Goal: Information Seeking & Learning: Learn about a topic

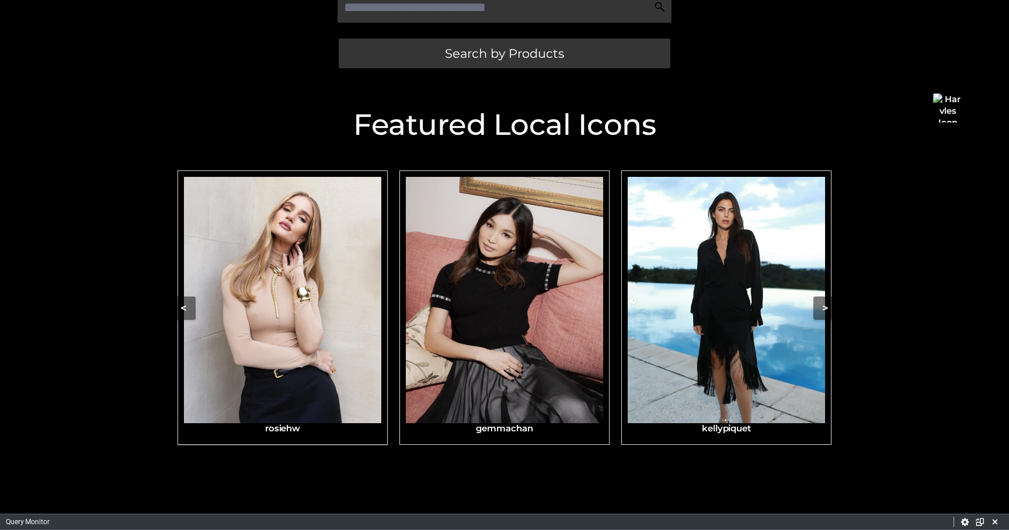
scroll to position [330, 0]
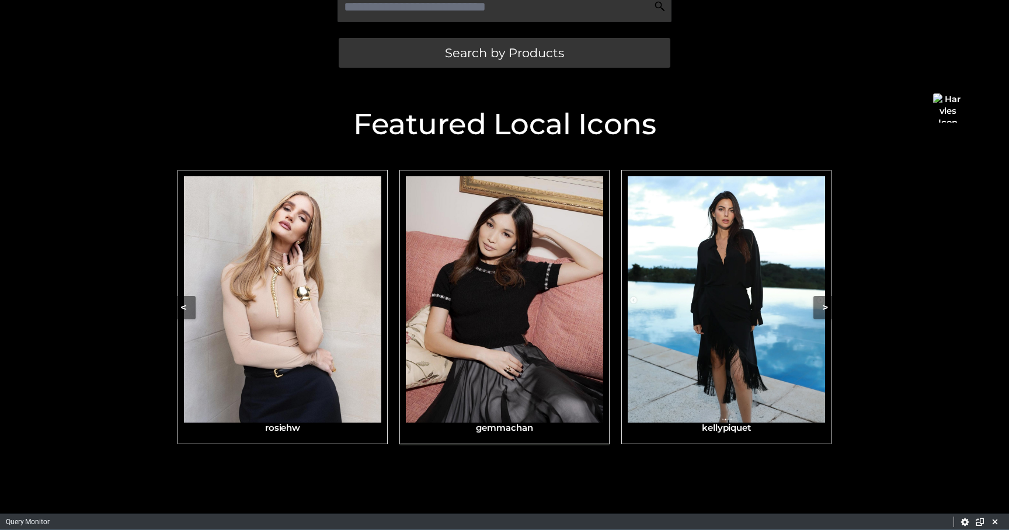
click at [484, 294] on img "Carousel Navigation" at bounding box center [504, 299] width 197 height 247
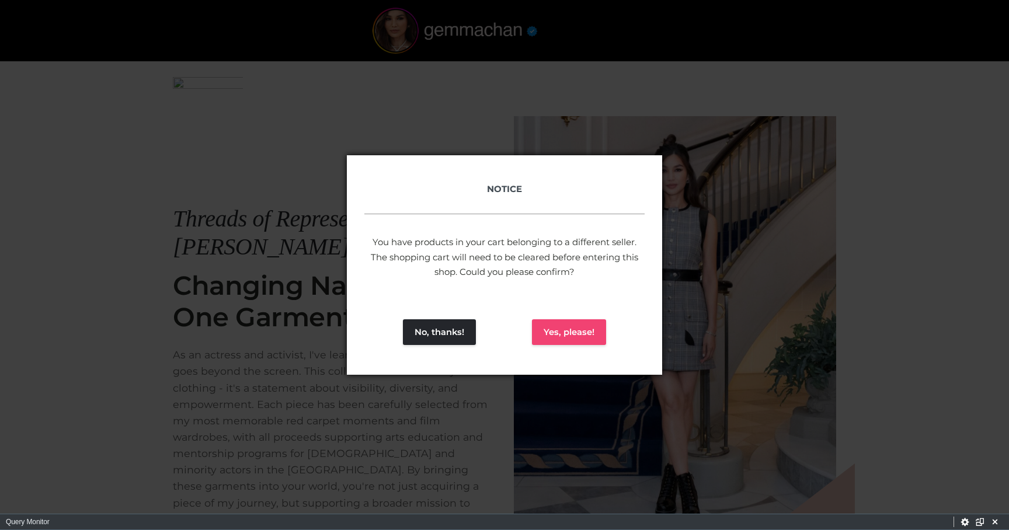
click at [562, 335] on button "Yes, please!" at bounding box center [569, 333] width 74 height 26
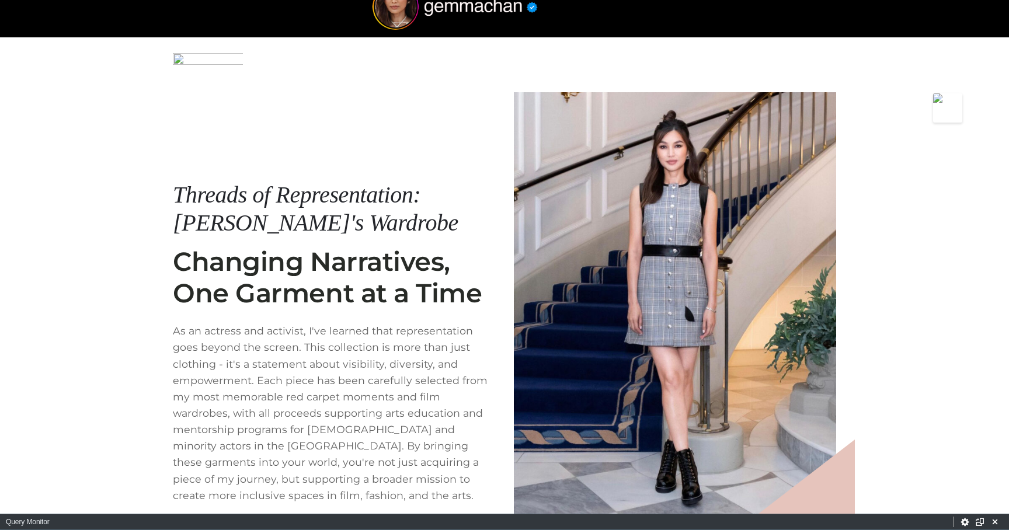
scroll to position [122, 0]
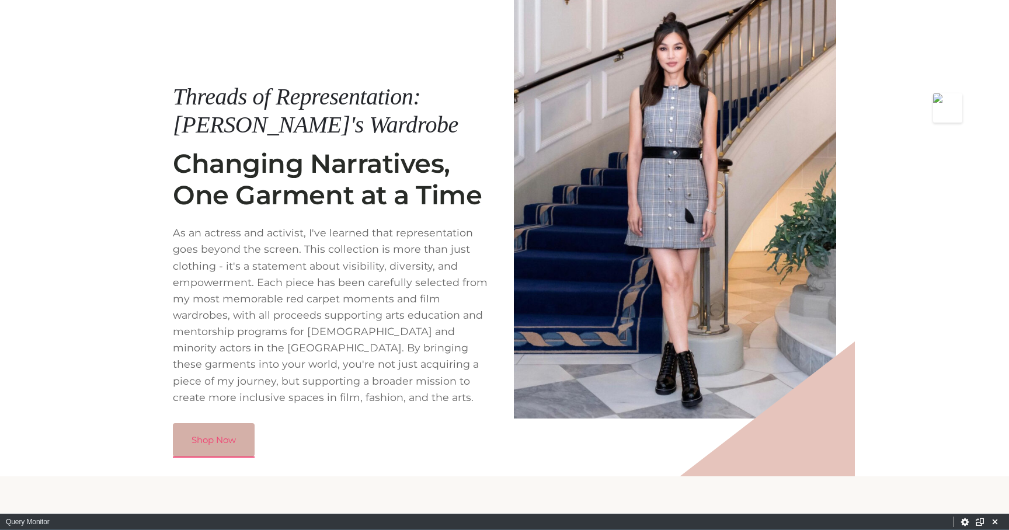
click at [202, 432] on link "Shop Now" at bounding box center [214, 441] width 82 height 34
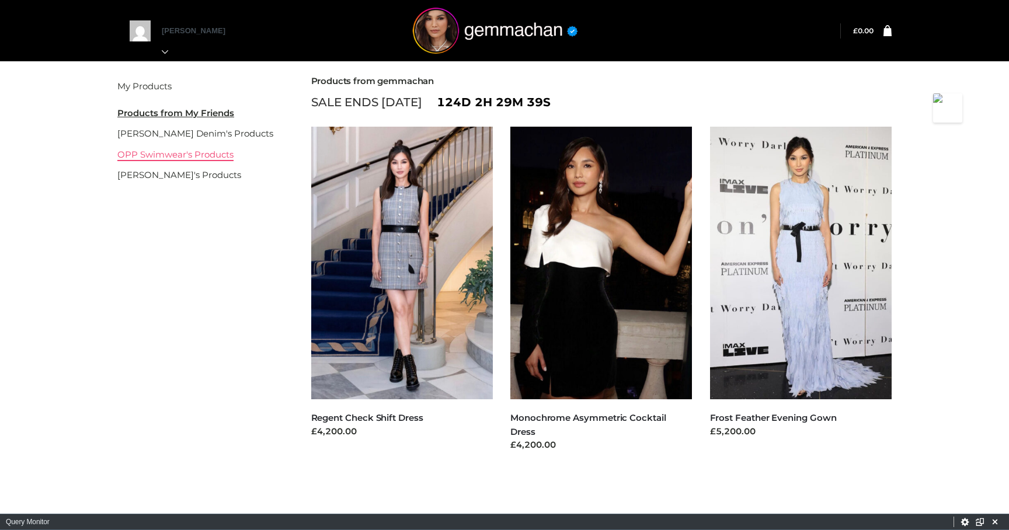
click at [207, 151] on link "OPP Swimwear's Products" at bounding box center [175, 154] width 116 height 11
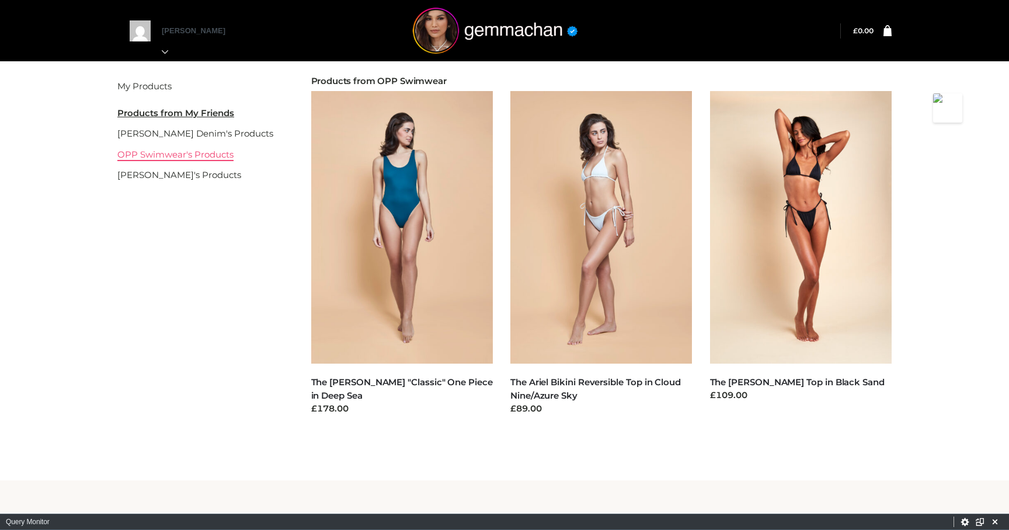
click at [181, 154] on link "OPP Swimwear's Products" at bounding box center [175, 154] width 116 height 11
click at [189, 133] on link "[PERSON_NAME] Denim's Products" at bounding box center [195, 133] width 156 height 11
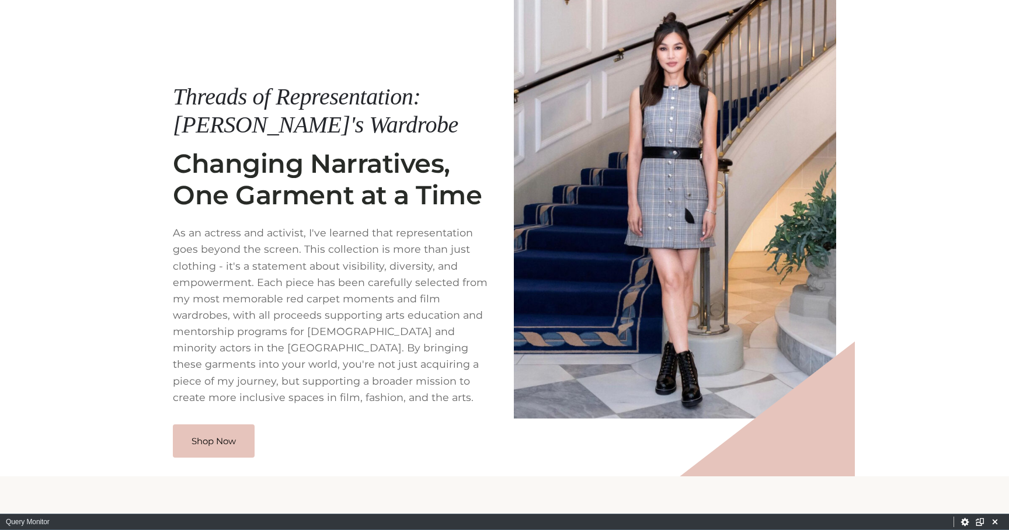
scroll to position [122, 0]
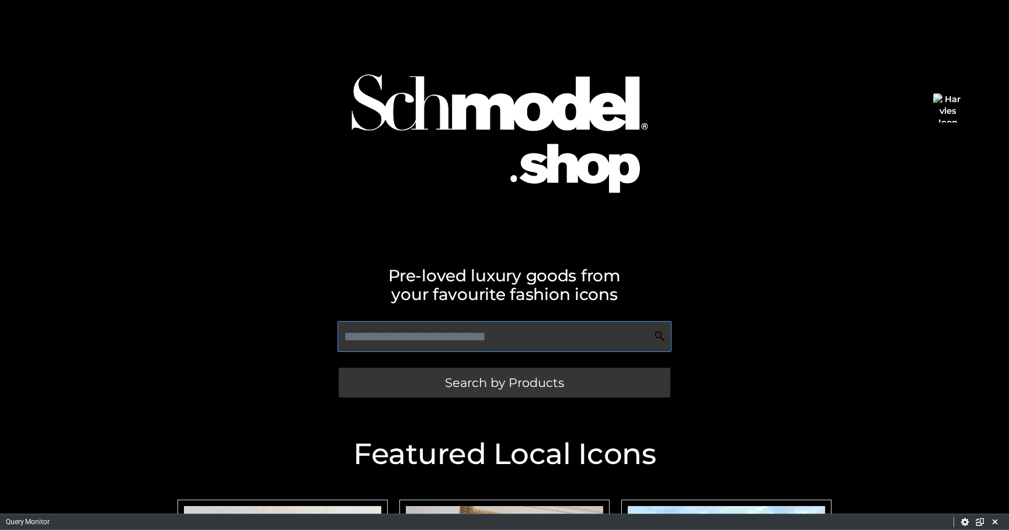
click at [398, 336] on input "text" at bounding box center [505, 336] width 334 height 31
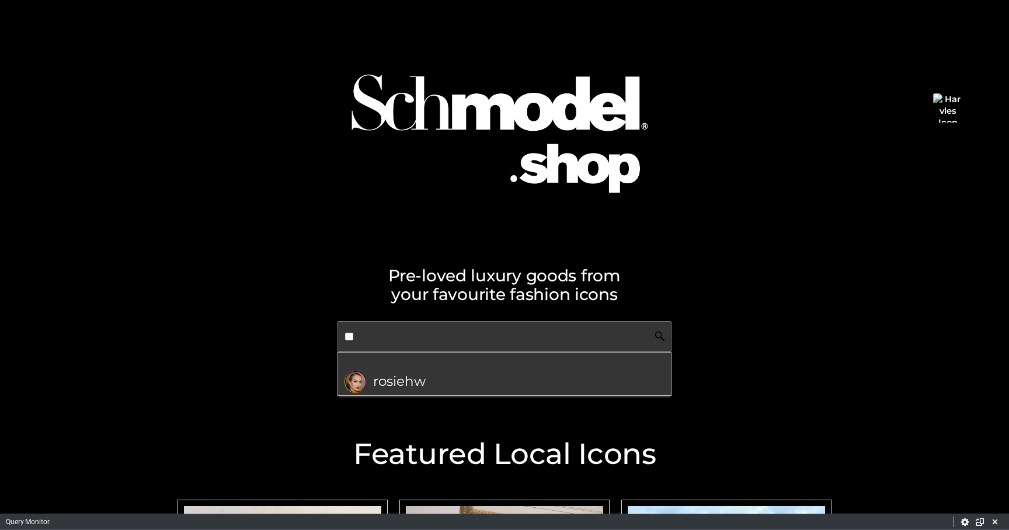
type input "**"
click at [327, 259] on div "Pre-loved luxury goods from your favourite fashion icons" at bounding box center [505, 277] width 666 height 51
